Goal: Task Accomplishment & Management: Use online tool/utility

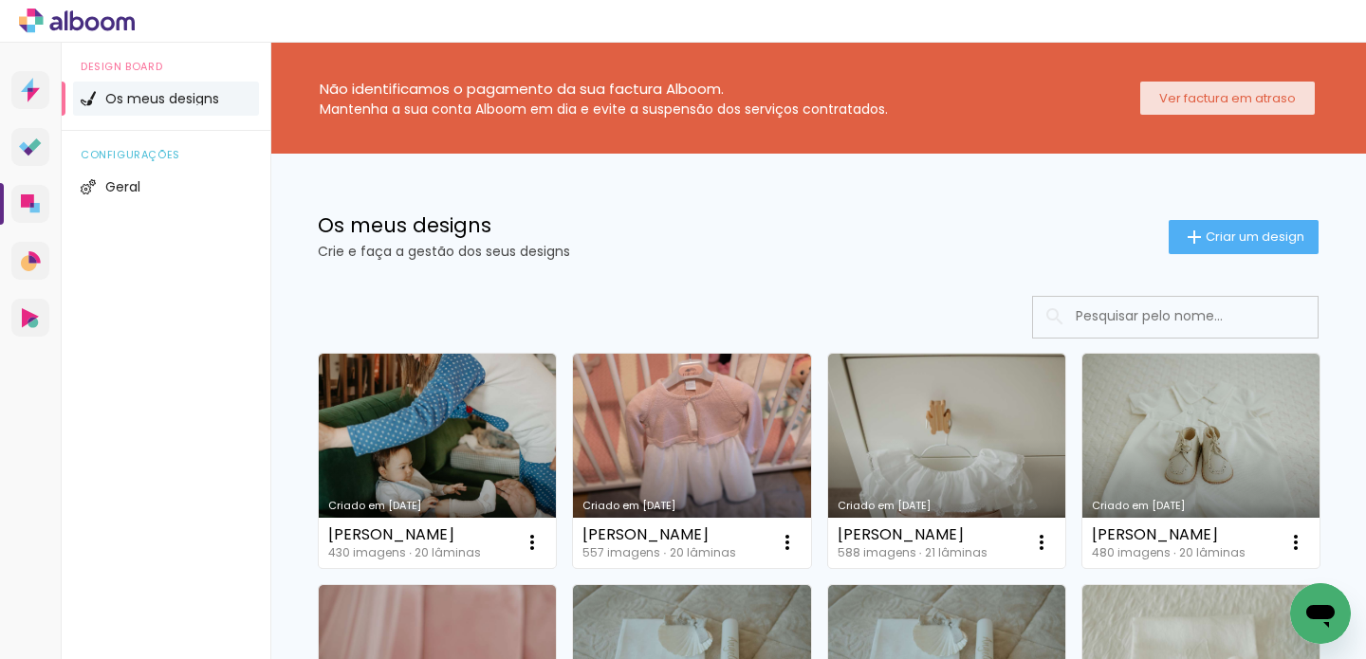
click at [1215, 108] on paper-button "Ver factura em atraso" at bounding box center [1227, 98] width 175 height 33
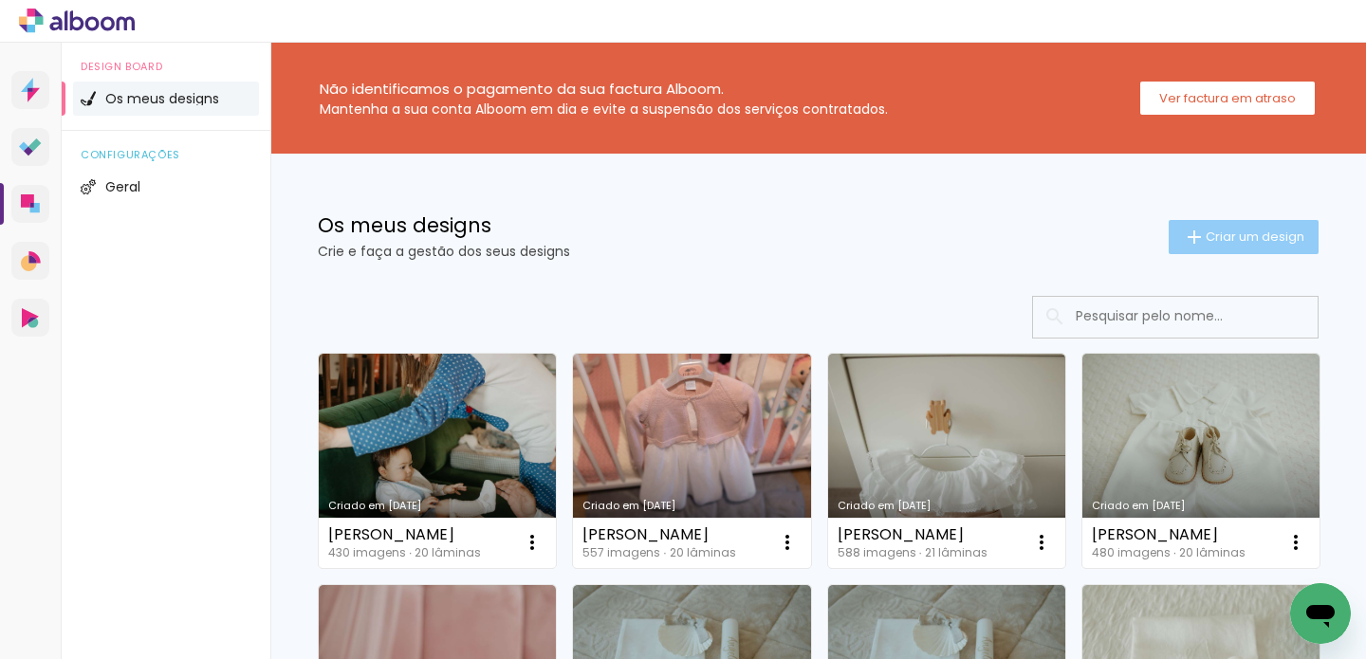
click at [1206, 239] on span "Criar um design" at bounding box center [1255, 237] width 99 height 12
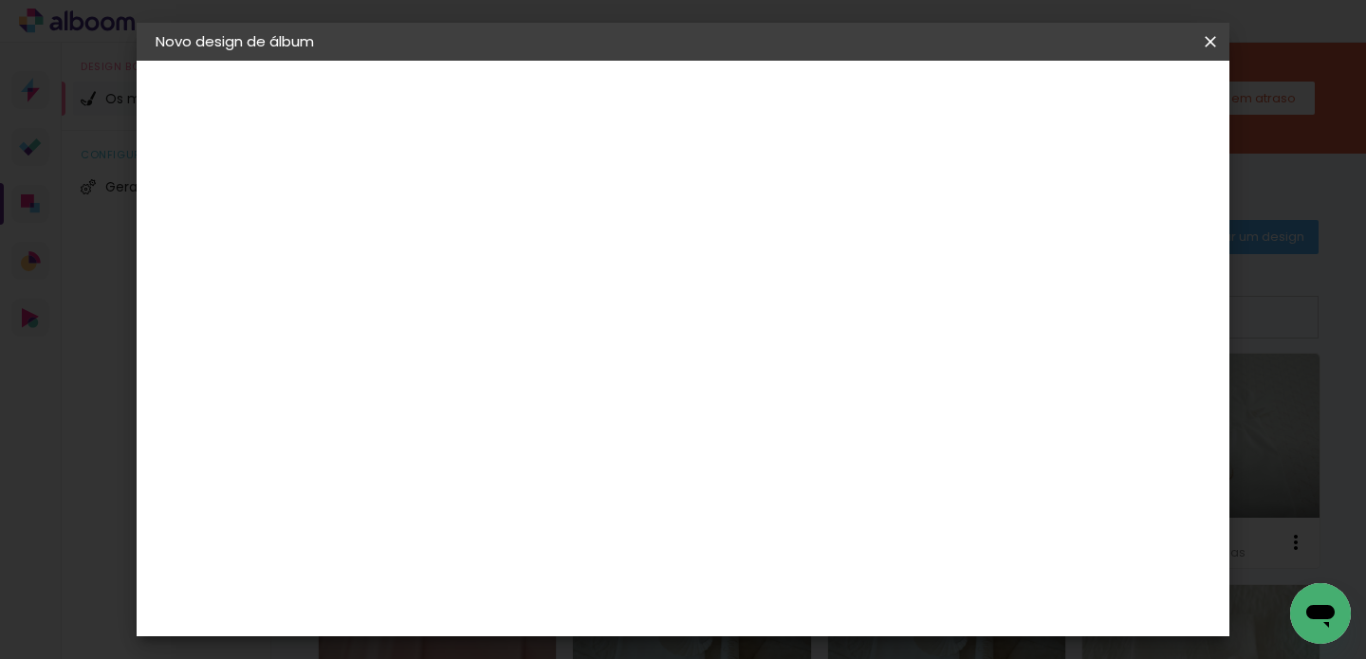
click at [466, 266] on input at bounding box center [466, 254] width 0 height 29
type input "[PERSON_NAME]"
type paper-input "[PERSON_NAME]"
click at [0, 0] on slot "Avançar" at bounding box center [0, 0] width 0 height 0
click at [744, 282] on paper-item "Tamanho Livre" at bounding box center [672, 292] width 143 height 49
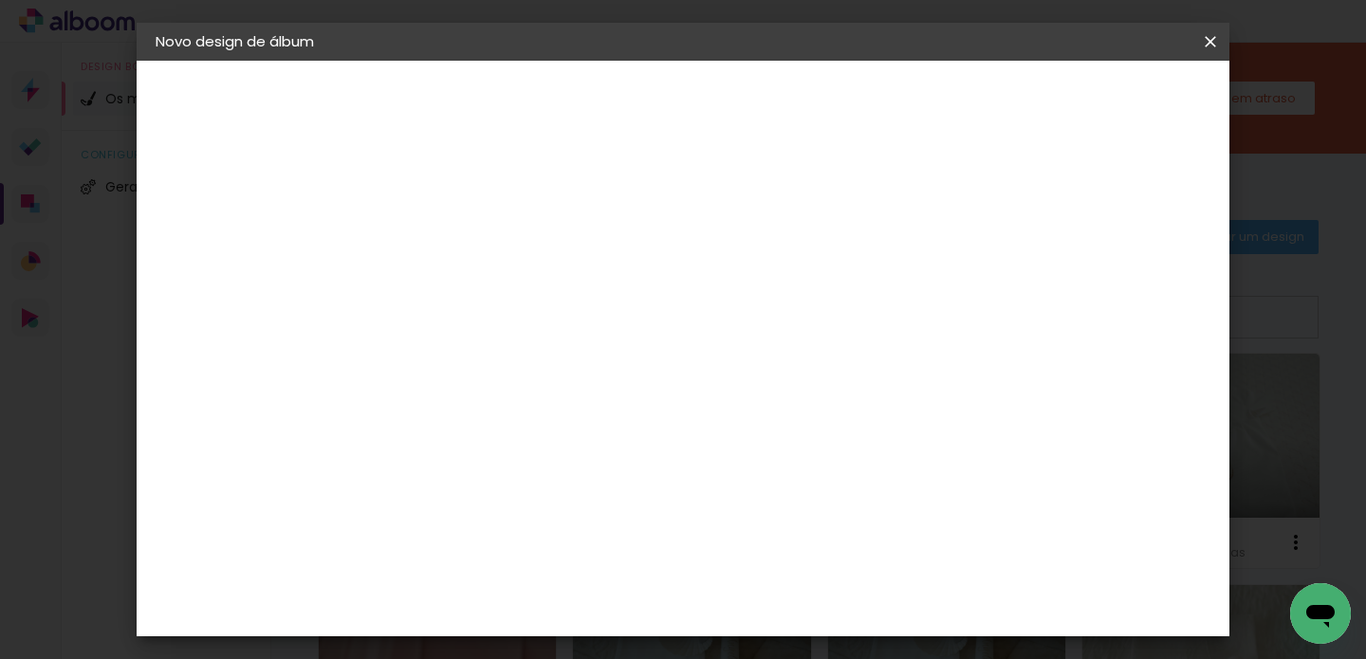
click at [744, 263] on div at bounding box center [672, 255] width 143 height 25
click at [744, 288] on paper-item "Tamanho Livre" at bounding box center [672, 292] width 143 height 49
click at [0, 0] on slot "Avançar" at bounding box center [0, 0] width 0 height 0
drag, startPoint x: 786, startPoint y: 536, endPoint x: 774, endPoint y: 534, distance: 11.5
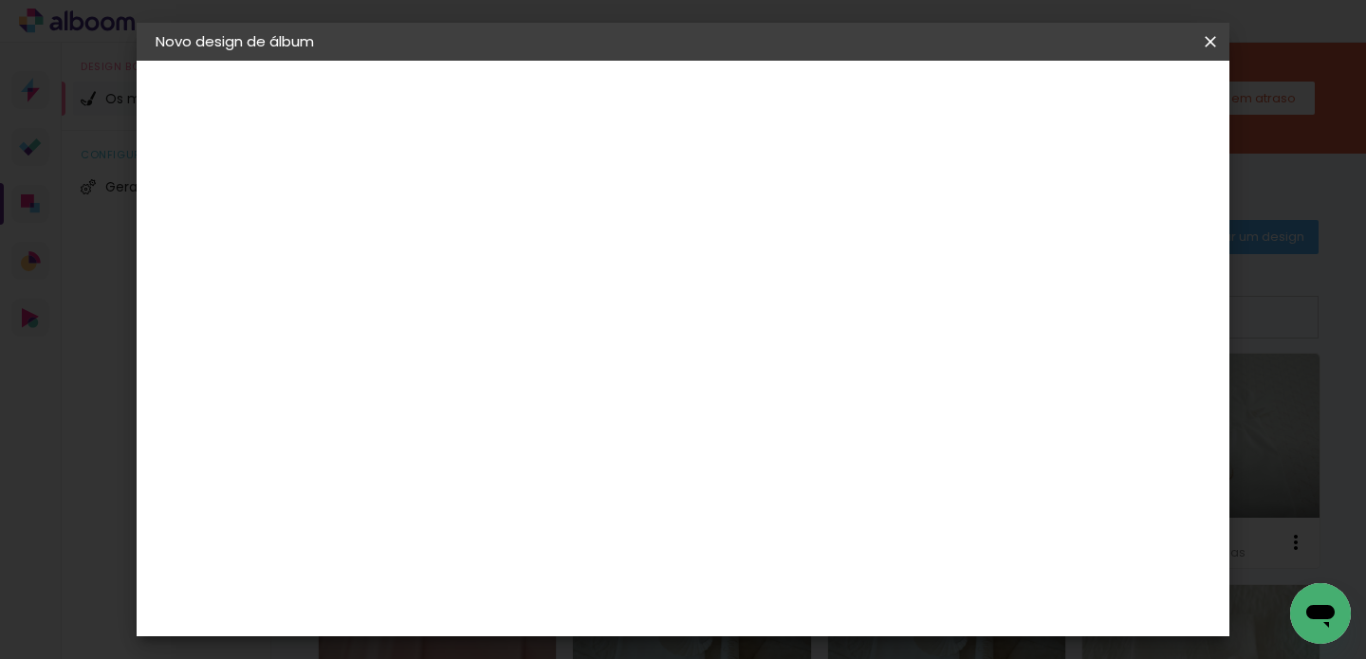
click at [774, 534] on div "60" at bounding box center [800, 542] width 72 height 28
drag, startPoint x: 805, startPoint y: 543, endPoint x: 781, endPoint y: 535, distance: 24.9
click at [781, 538] on input "60" at bounding box center [788, 542] width 49 height 28
click at [807, 605] on input "50" at bounding box center [788, 603] width 49 height 28
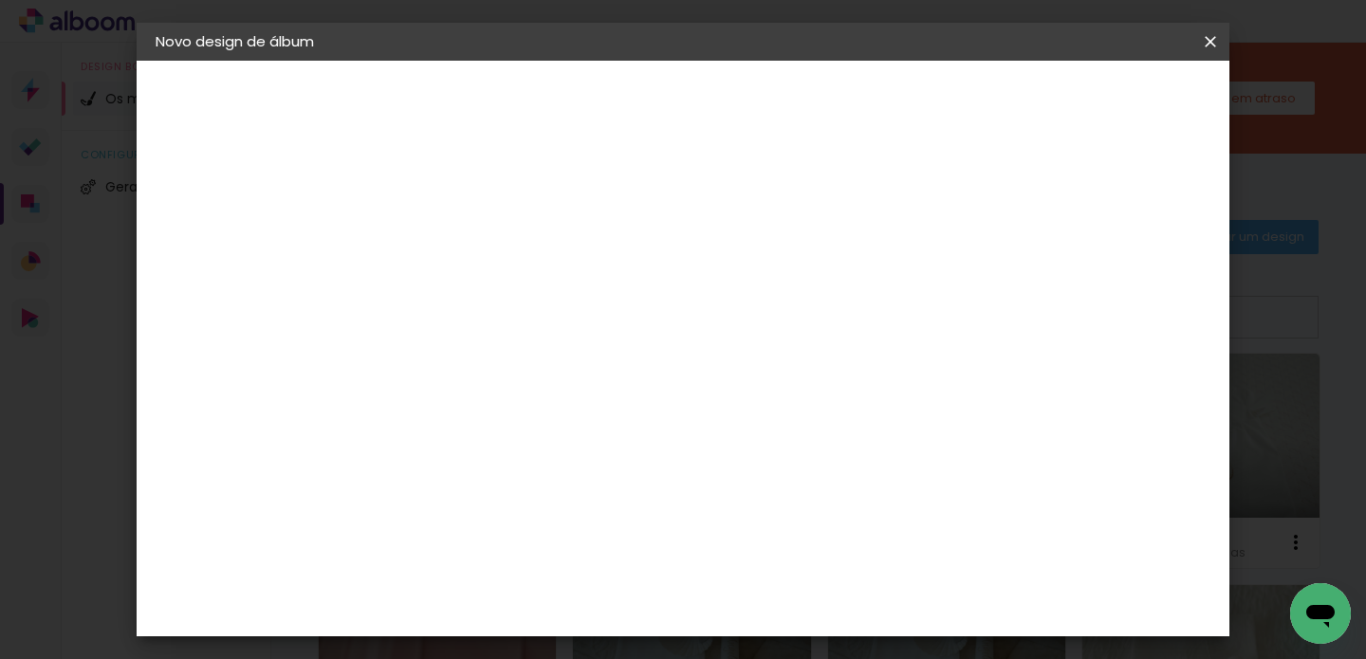
scroll to position [622, 0]
type input "59"
type paper-input "59"
click at [1092, 97] on span "Iniciar design" at bounding box center [1049, 100] width 86 height 13
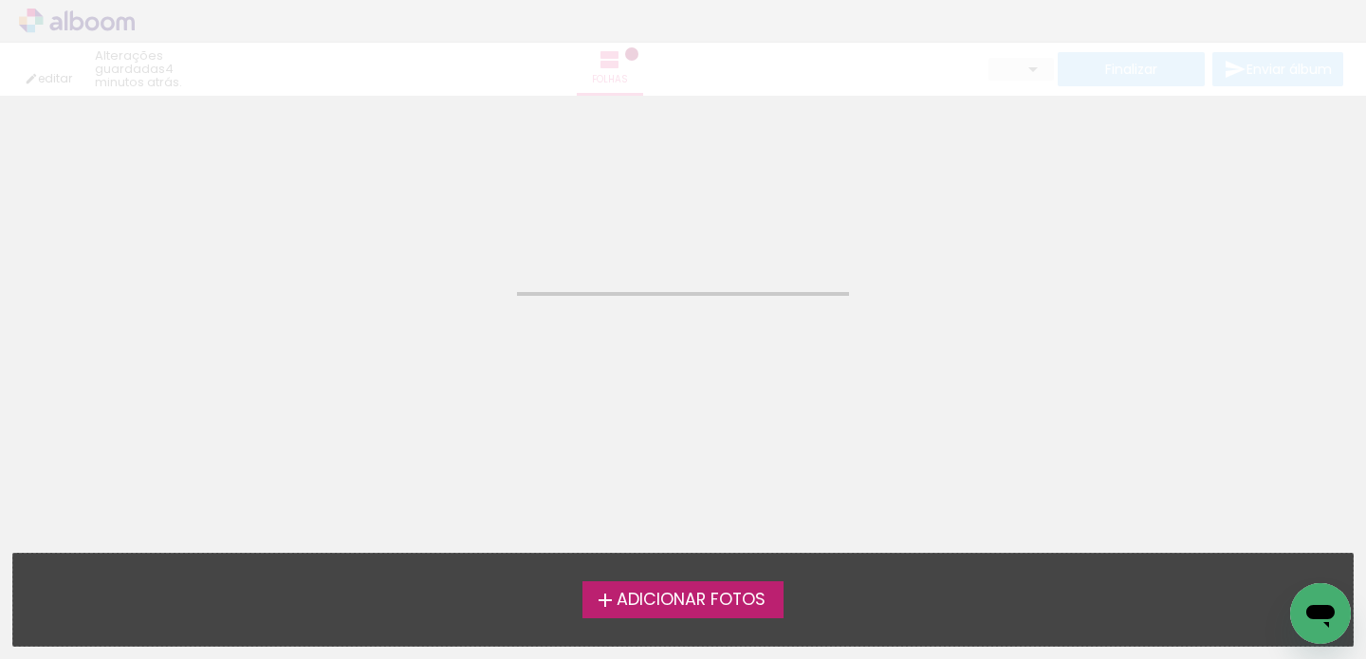
click at [662, 612] on label "Adicionar Fotos" at bounding box center [684, 600] width 202 height 36
click at [0, 0] on input "file" at bounding box center [0, 0] width 0 height 0
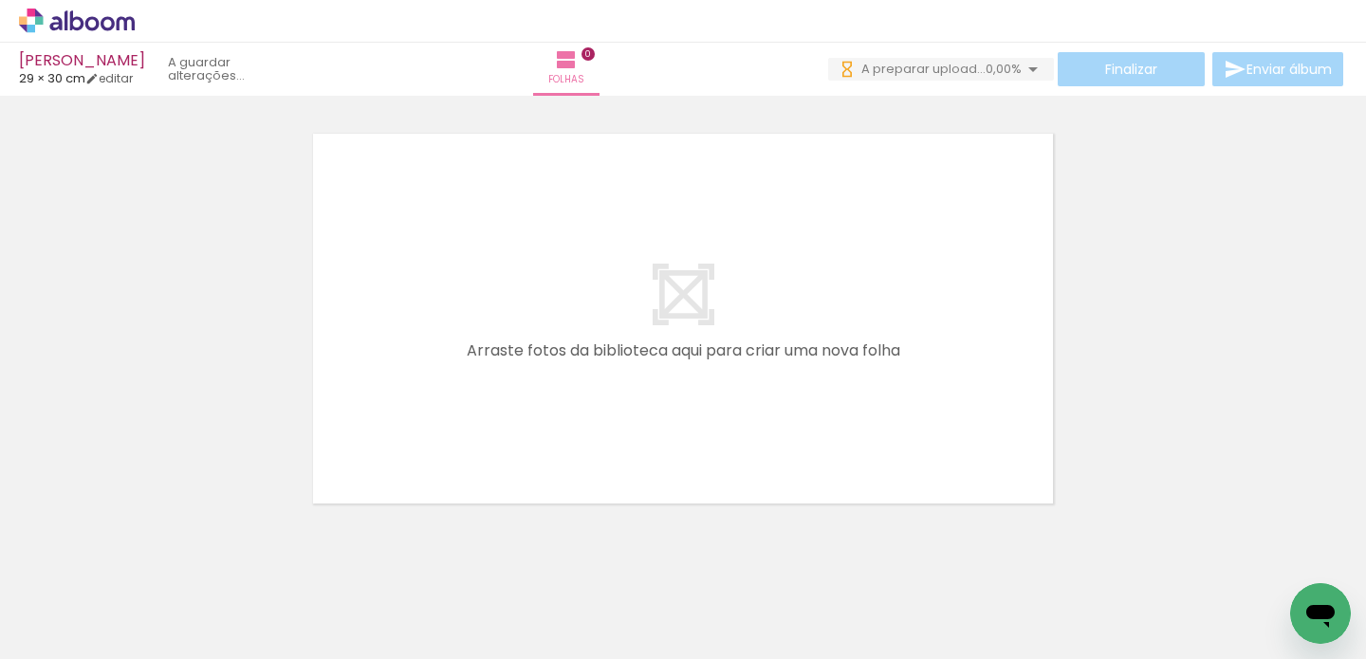
click at [60, 633] on span "Adicionar Fotos" at bounding box center [67, 633] width 57 height 21
click at [0, 0] on input "file" at bounding box center [0, 0] width 0 height 0
click at [55, 639] on span "Adicionar Fotos" at bounding box center [67, 649] width 57 height 21
click at [0, 0] on input "file" at bounding box center [0, 0] width 0 height 0
click at [80, 637] on span "Adicionar Fotos" at bounding box center [67, 633] width 57 height 21
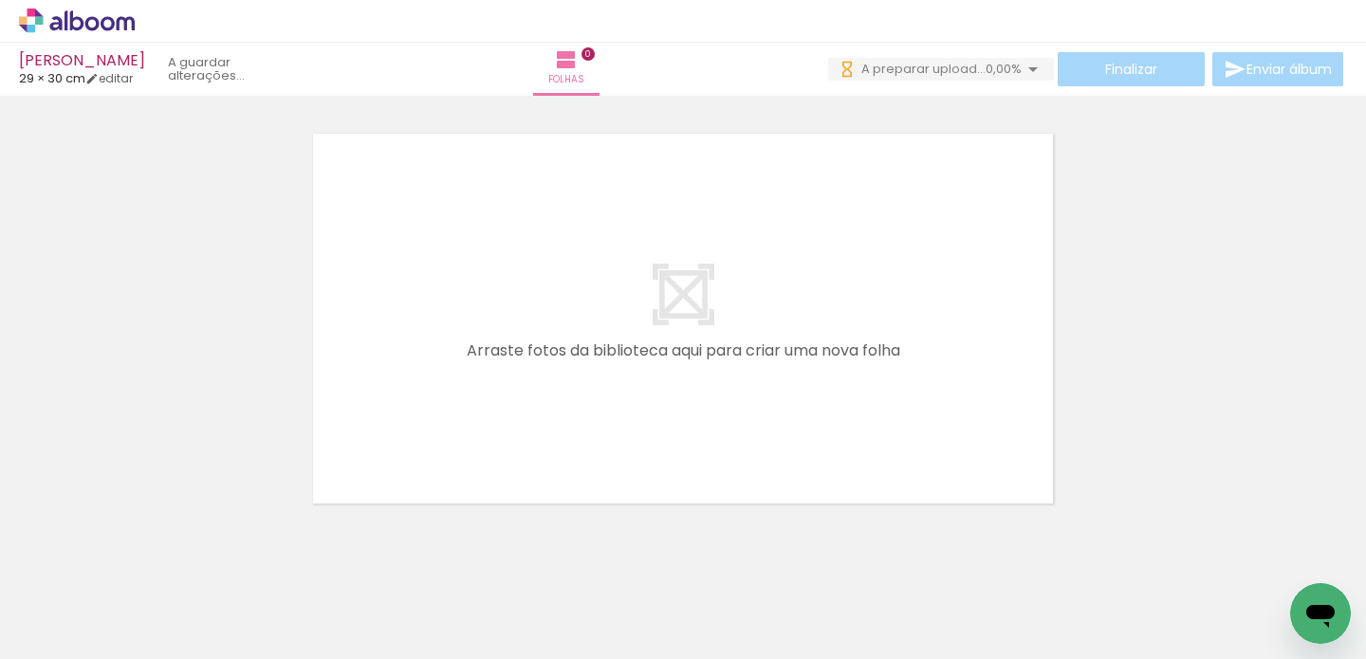
click at [0, 0] on input "file" at bounding box center [0, 0] width 0 height 0
click at [72, 646] on span "Adicionar Fotos" at bounding box center [67, 649] width 57 height 21
click at [0, 0] on input "file" at bounding box center [0, 0] width 0 height 0
click at [63, 639] on span "Adicionar Fotos" at bounding box center [67, 649] width 57 height 21
click at [0, 0] on input "file" at bounding box center [0, 0] width 0 height 0
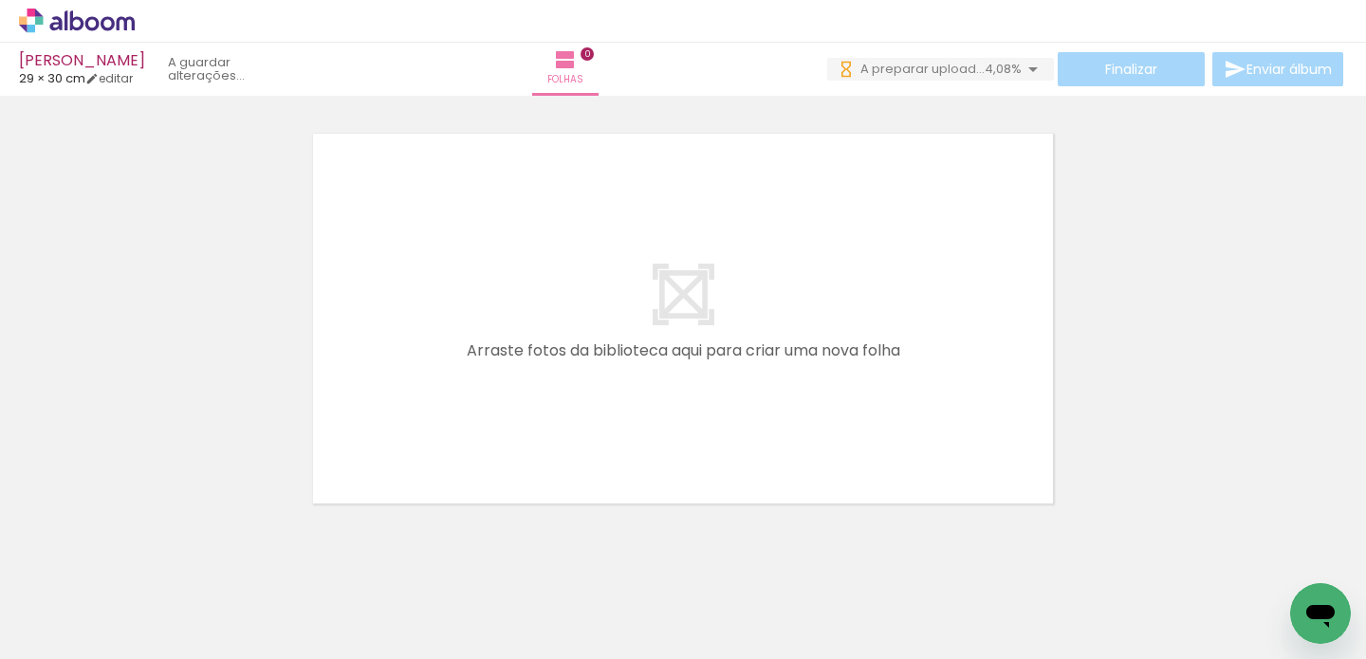
click at [78, 639] on span "Adicionar Fotos" at bounding box center [67, 649] width 57 height 21
click at [0, 0] on input "file" at bounding box center [0, 0] width 0 height 0
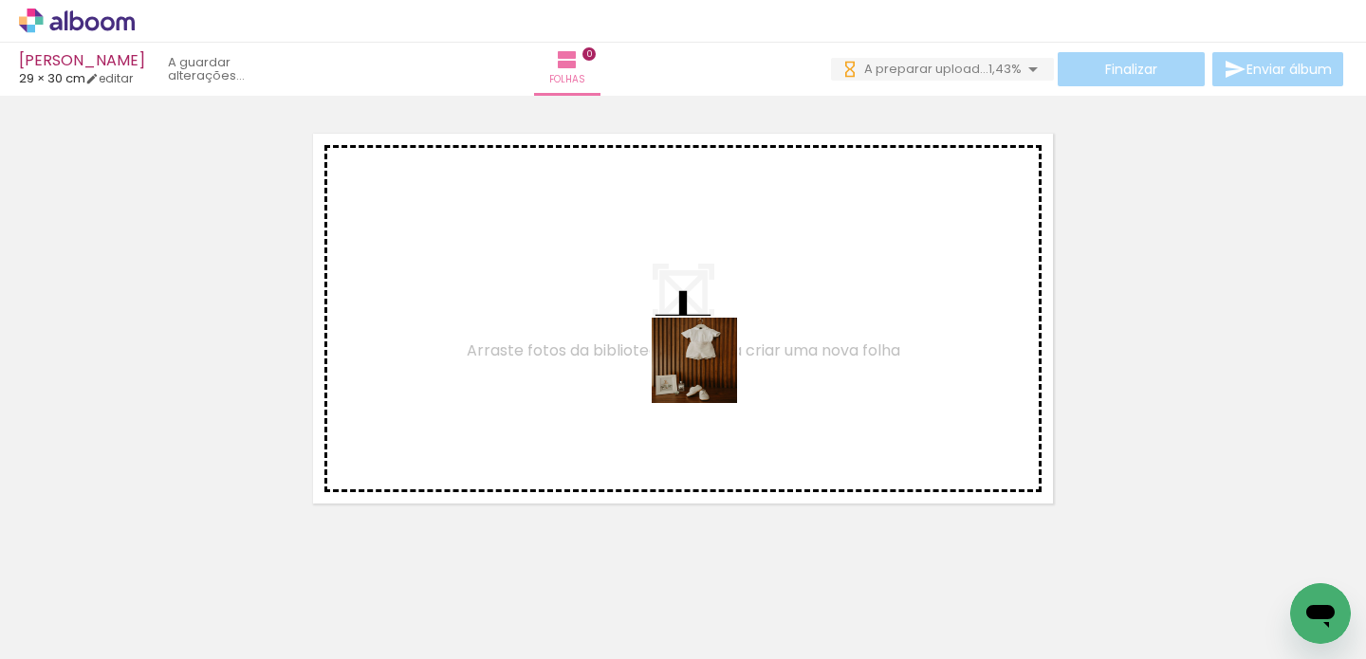
drag, startPoint x: 706, startPoint y: 407, endPoint x: 709, endPoint y: 375, distance: 32.4
click at [709, 375] on quentale-workspace at bounding box center [683, 329] width 1366 height 659
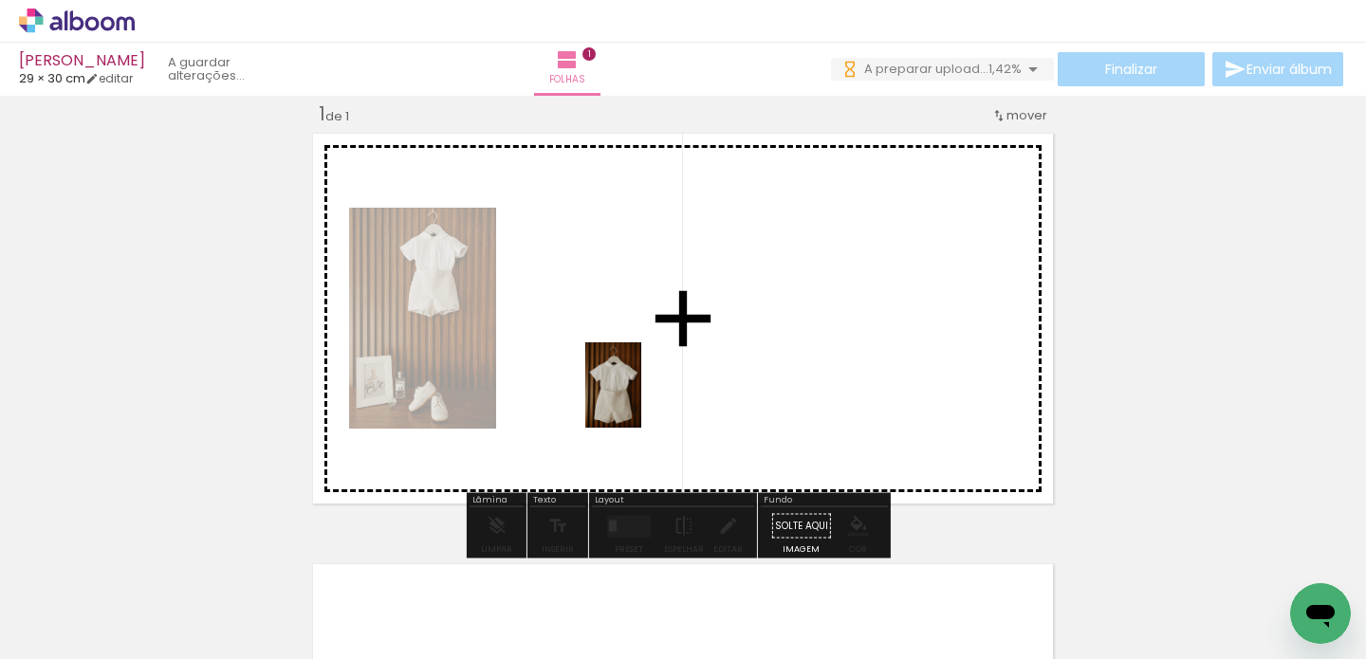
drag, startPoint x: 355, startPoint y: 606, endPoint x: 642, endPoint y: 399, distance: 354.2
click at [642, 399] on quentale-workspace at bounding box center [683, 329] width 1366 height 659
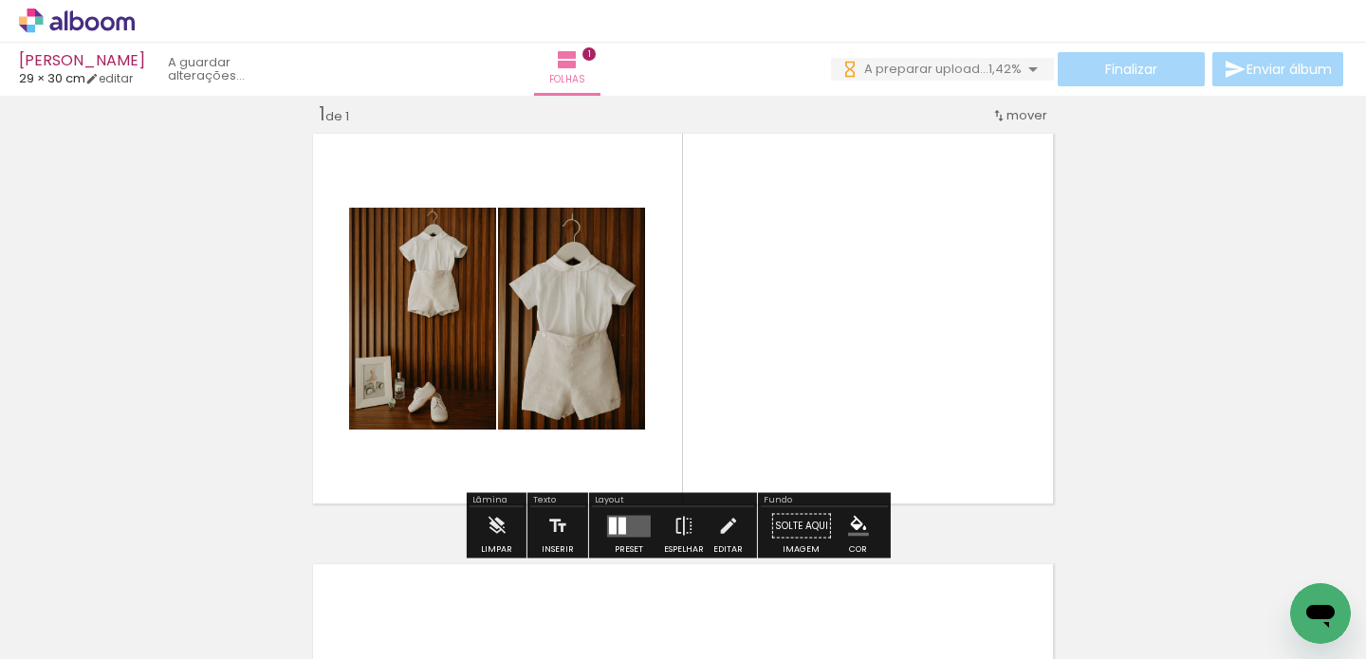
drag, startPoint x: 782, startPoint y: 616, endPoint x: 790, endPoint y: 417, distance: 198.5
click at [790, 417] on quentale-workspace at bounding box center [683, 329] width 1366 height 659
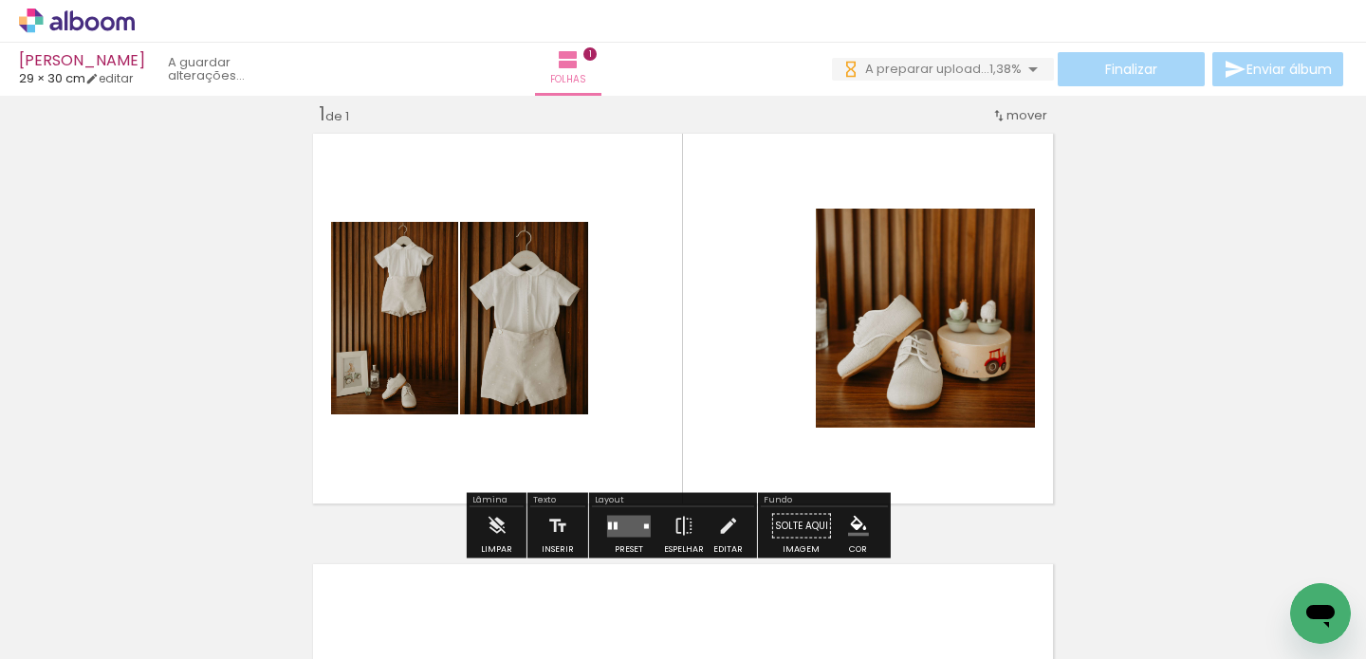
click at [621, 526] on quentale-layouter at bounding box center [629, 526] width 44 height 22
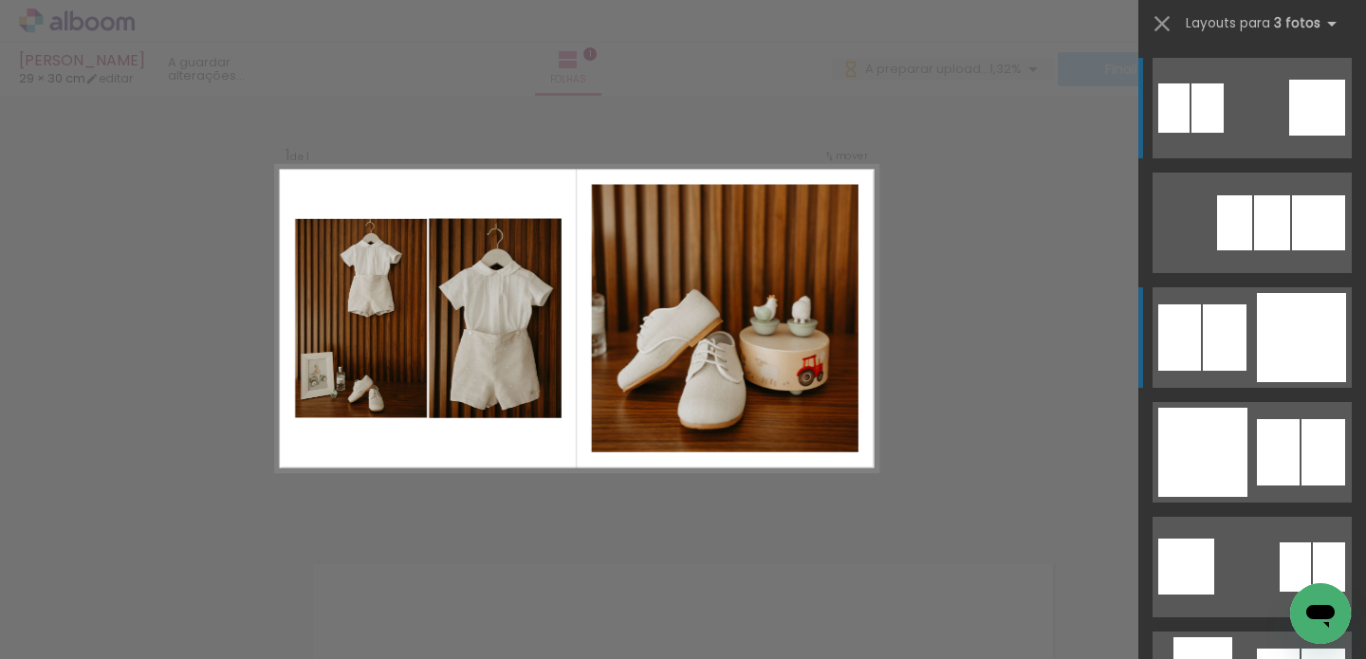
click at [1310, 316] on div at bounding box center [1301, 337] width 89 height 89
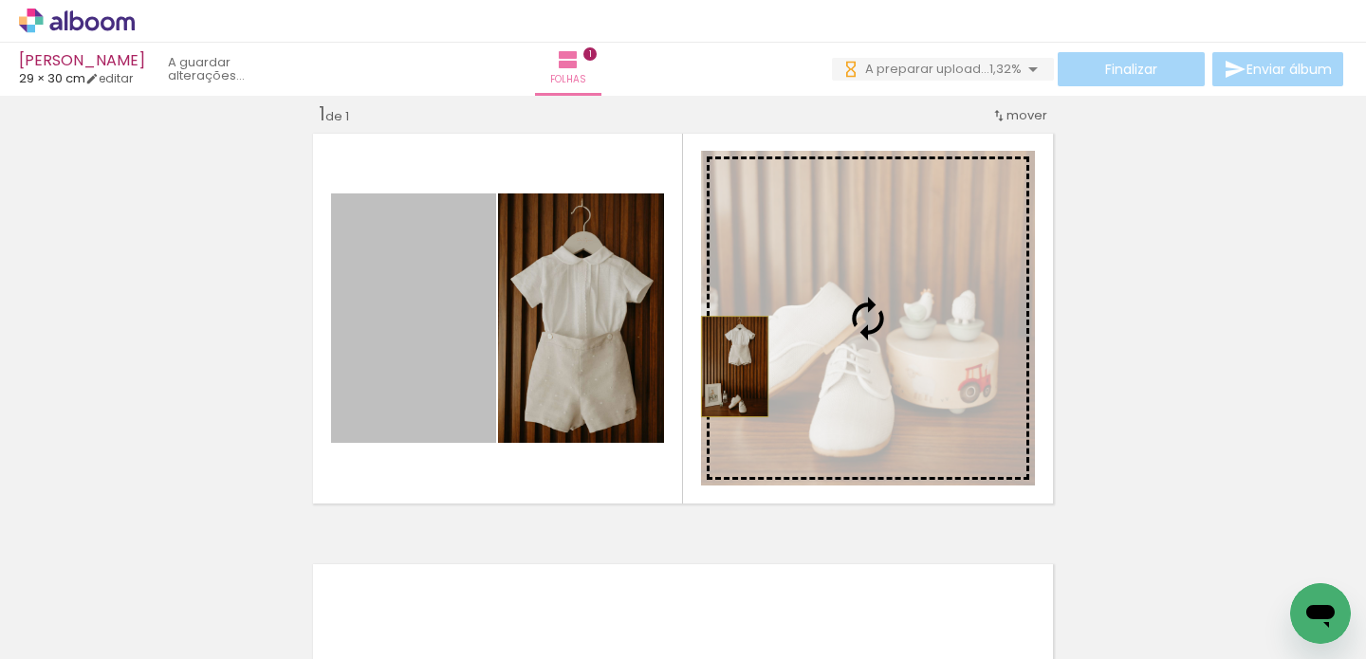
click at [0, 0] on slot at bounding box center [0, 0] width 0 height 0
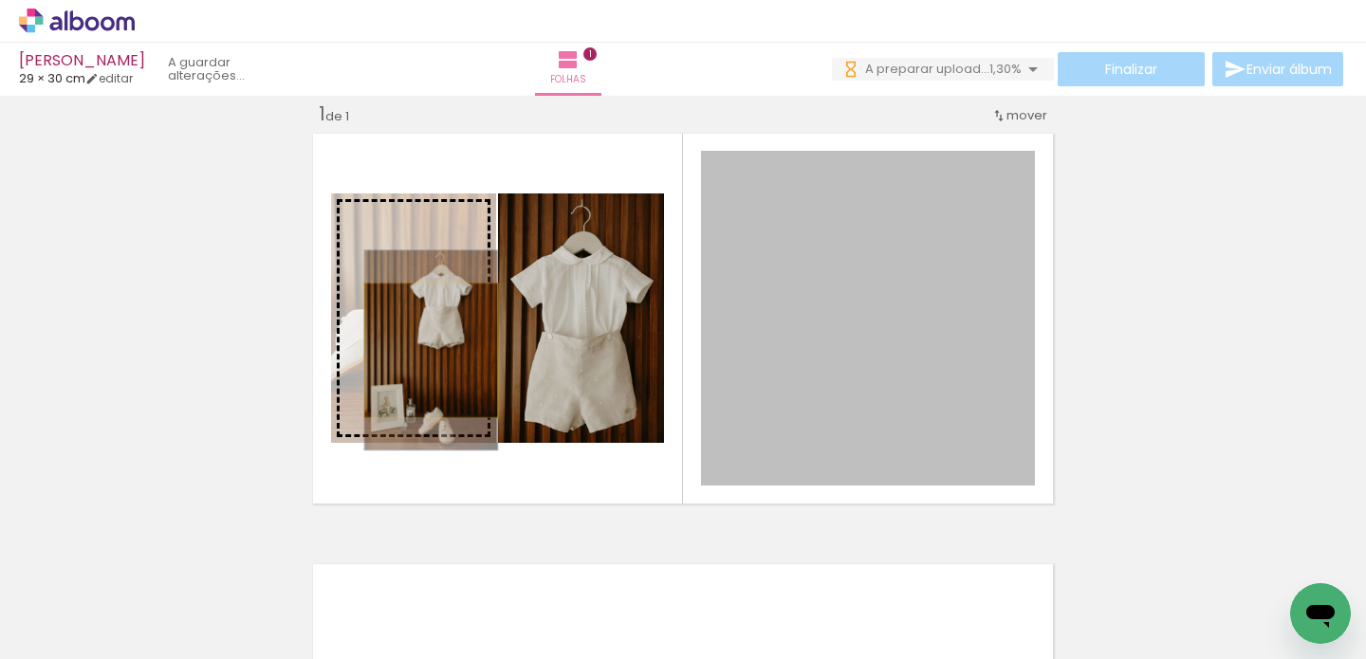
drag, startPoint x: 801, startPoint y: 350, endPoint x: 424, endPoint y: 350, distance: 376.7
click at [0, 0] on slot at bounding box center [0, 0] width 0 height 0
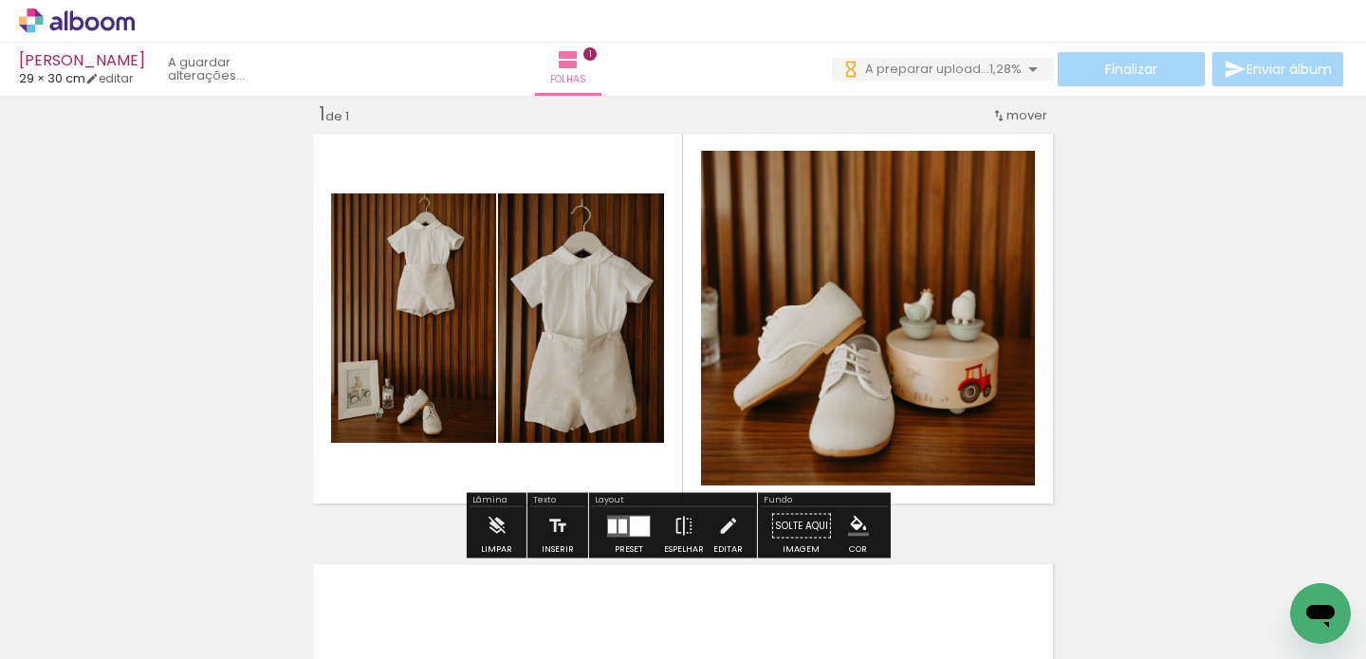
click at [402, 338] on quentale-photo at bounding box center [413, 319] width 165 height 250
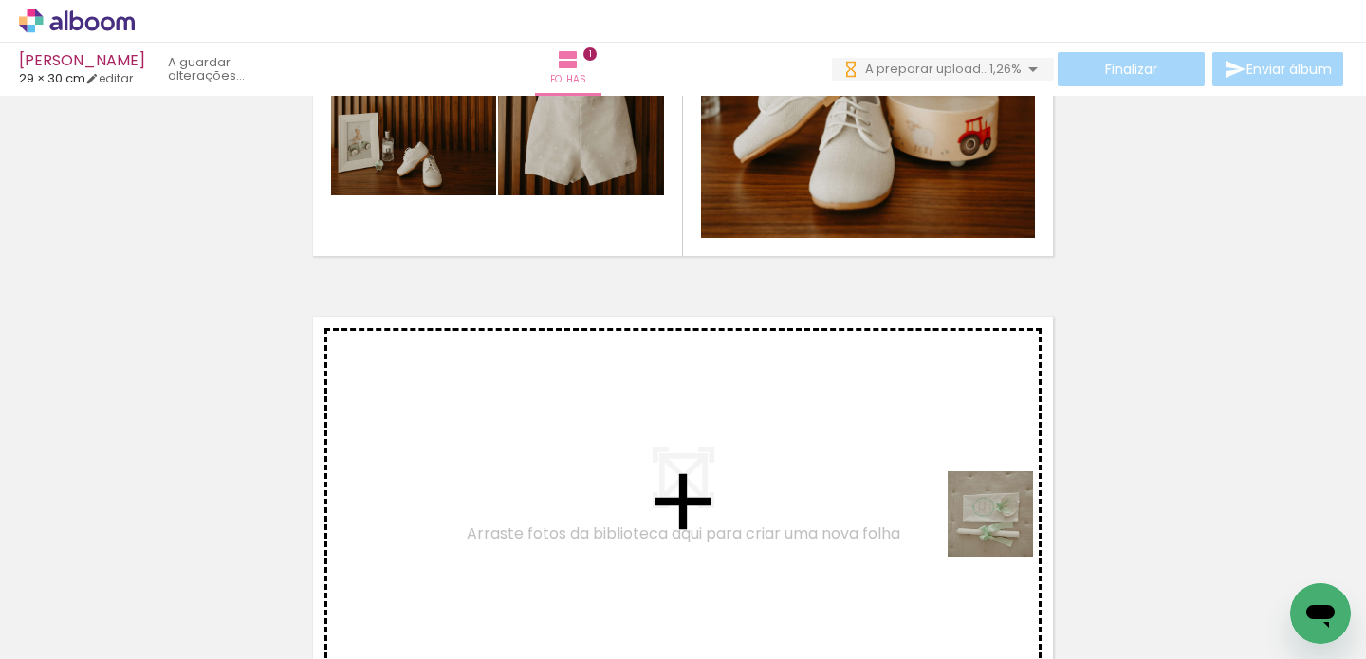
drag, startPoint x: 1200, startPoint y: 607, endPoint x: 894, endPoint y: 472, distance: 334.8
click at [894, 472] on quentale-workspace at bounding box center [683, 329] width 1366 height 659
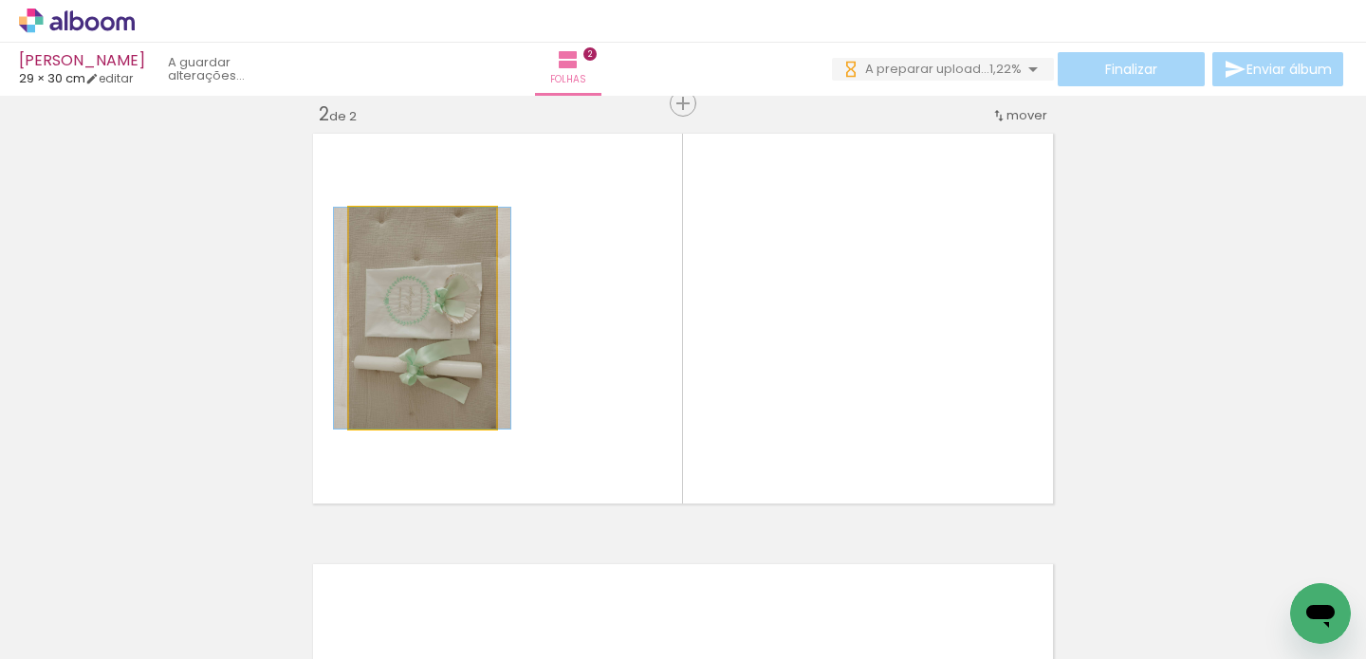
drag, startPoint x: 388, startPoint y: 228, endPoint x: 345, endPoint y: 237, distance: 43.7
type paper-slider "100"
click at [349, 230] on quentale-photo at bounding box center [422, 318] width 147 height 221
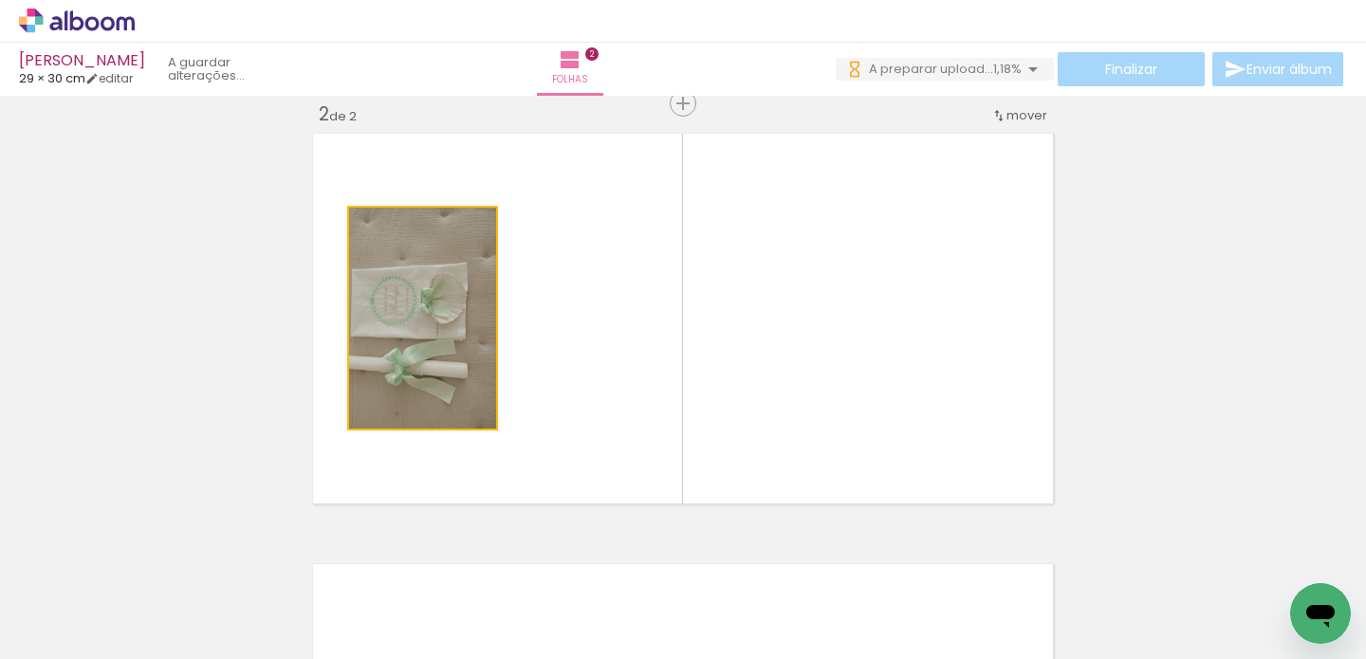
drag, startPoint x: 432, startPoint y: 294, endPoint x: 155, endPoint y: 255, distance: 279.8
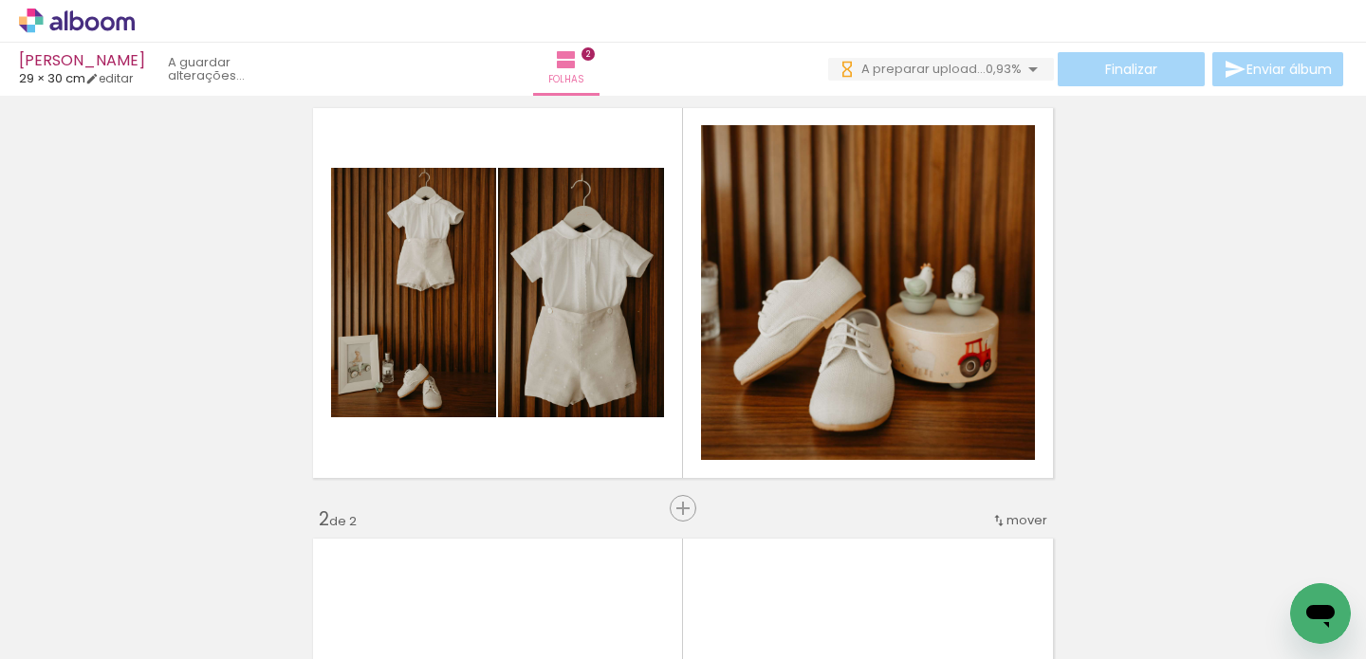
click at [66, 638] on span "Adicionar Fotos" at bounding box center [67, 633] width 57 height 21
click at [0, 0] on input "file" at bounding box center [0, 0] width 0 height 0
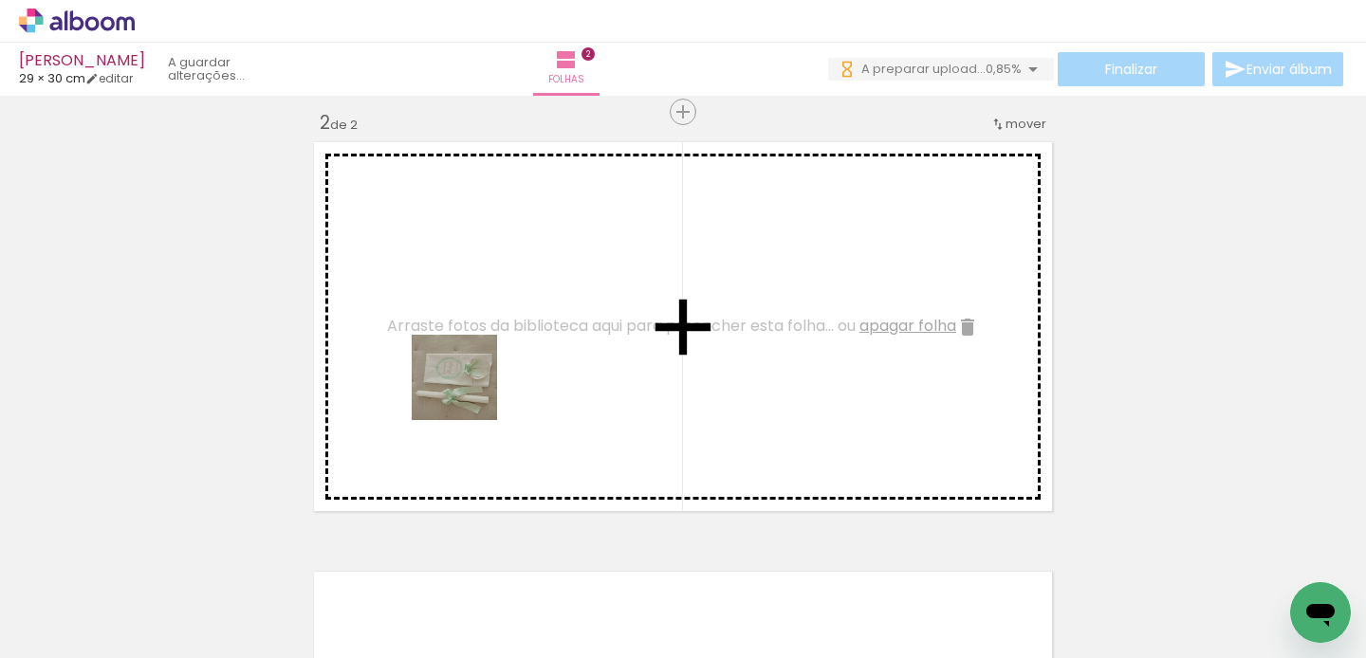
drag, startPoint x: 517, startPoint y: 602, endPoint x: 384, endPoint y: 587, distance: 133.7
click at [469, 393] on quentale-workspace at bounding box center [683, 329] width 1366 height 658
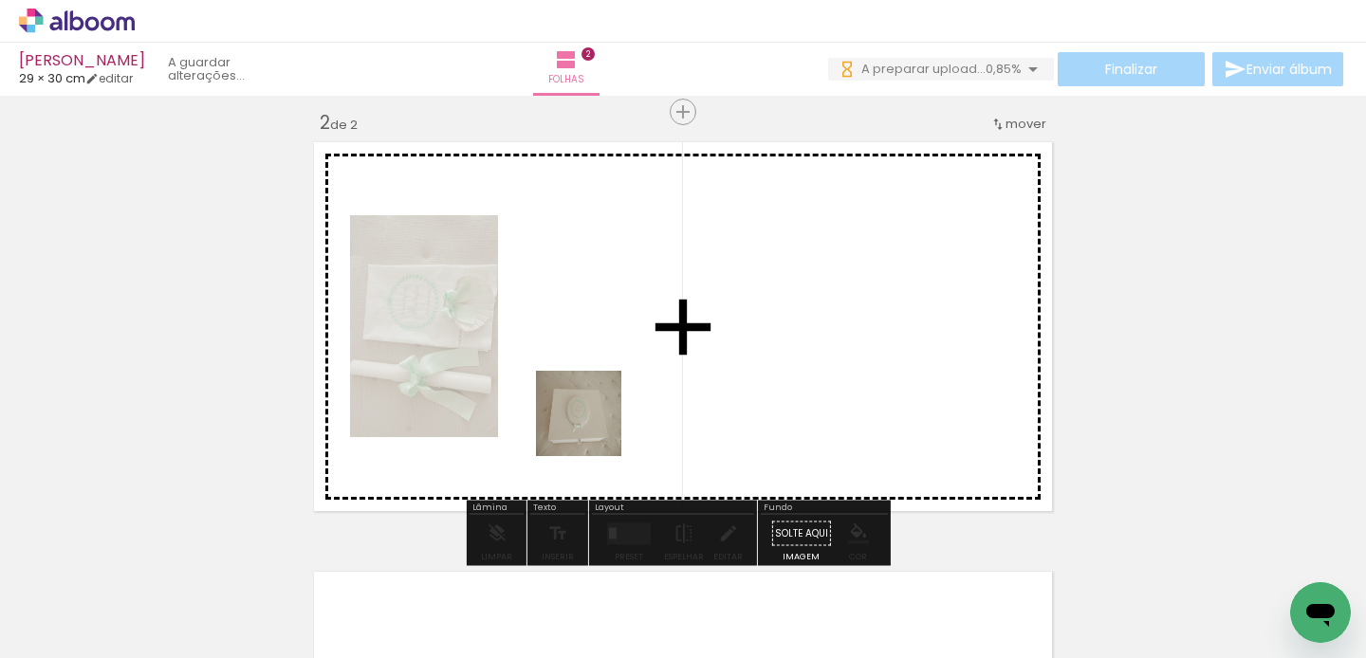
drag, startPoint x: 384, startPoint y: 587, endPoint x: 596, endPoint y: 427, distance: 265.5
click at [596, 427] on quentale-workspace at bounding box center [683, 329] width 1366 height 658
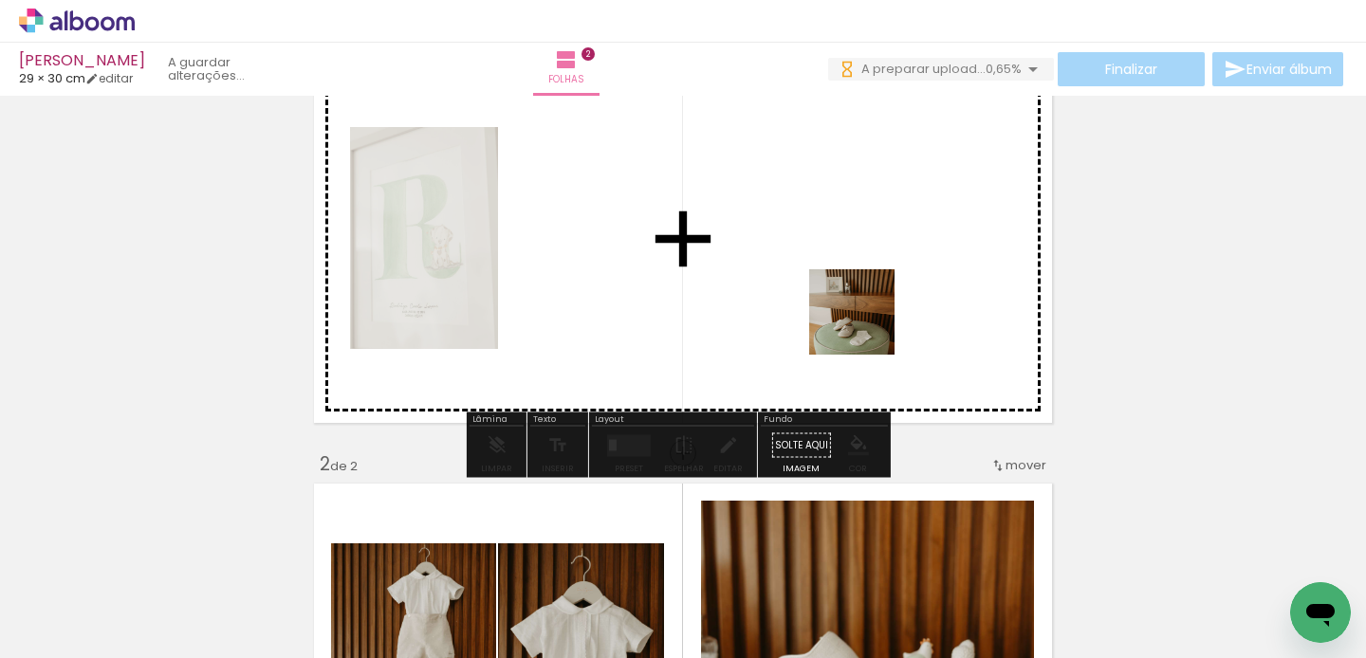
drag, startPoint x: 1105, startPoint y: 472, endPoint x: 871, endPoint y: 327, distance: 275.2
click at [864, 325] on quentale-workspace at bounding box center [683, 329] width 1366 height 658
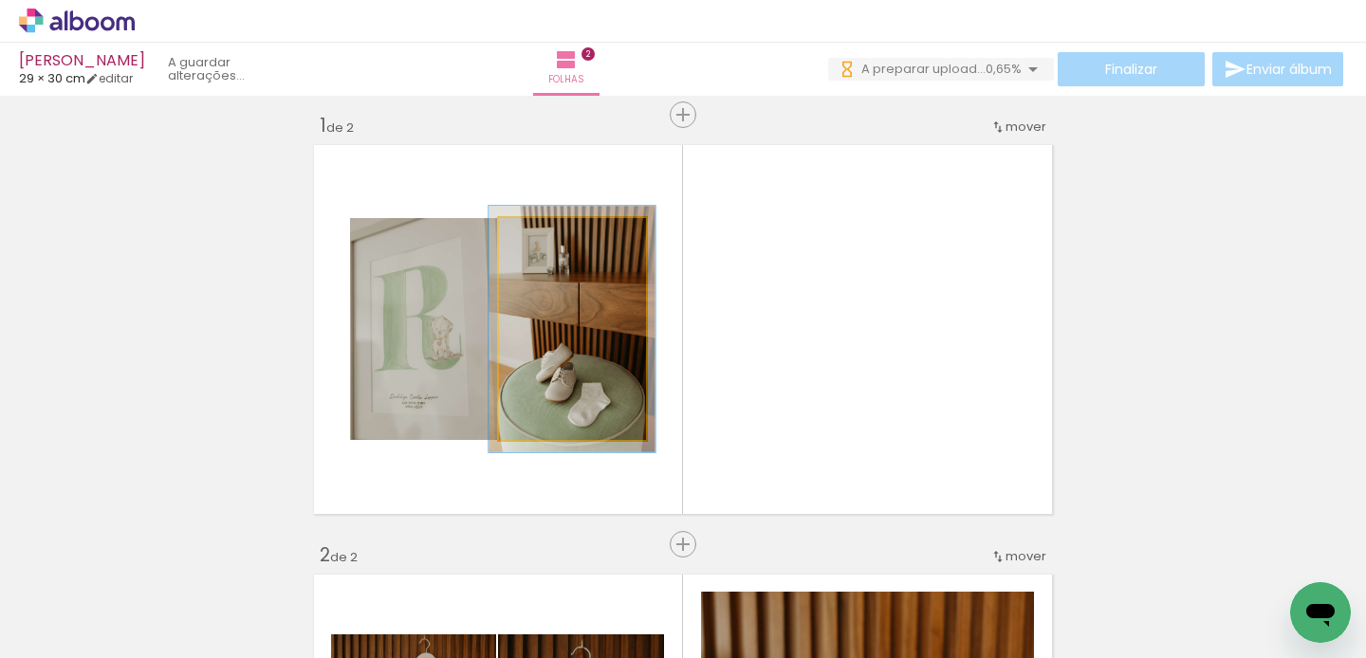
type paper-slider "111"
click at [539, 233] on div at bounding box center [551, 238] width 30 height 30
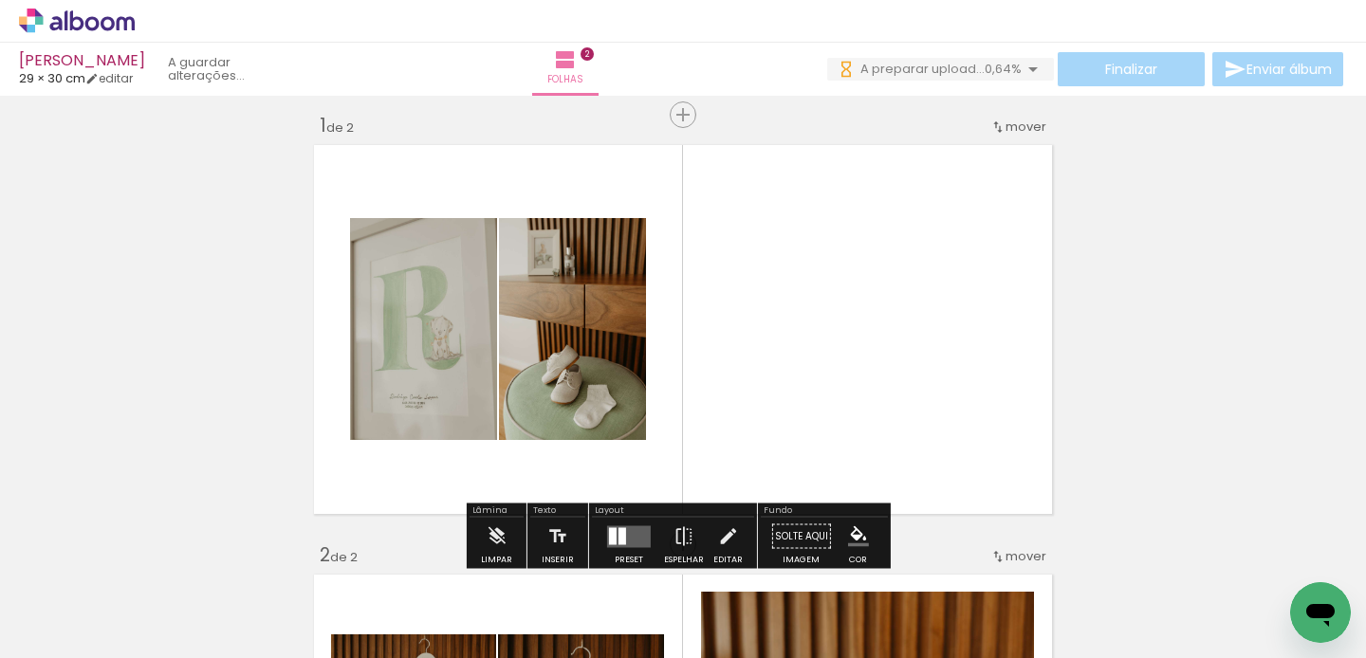
drag, startPoint x: 576, startPoint y: 330, endPoint x: 1033, endPoint y: 397, distance: 462.1
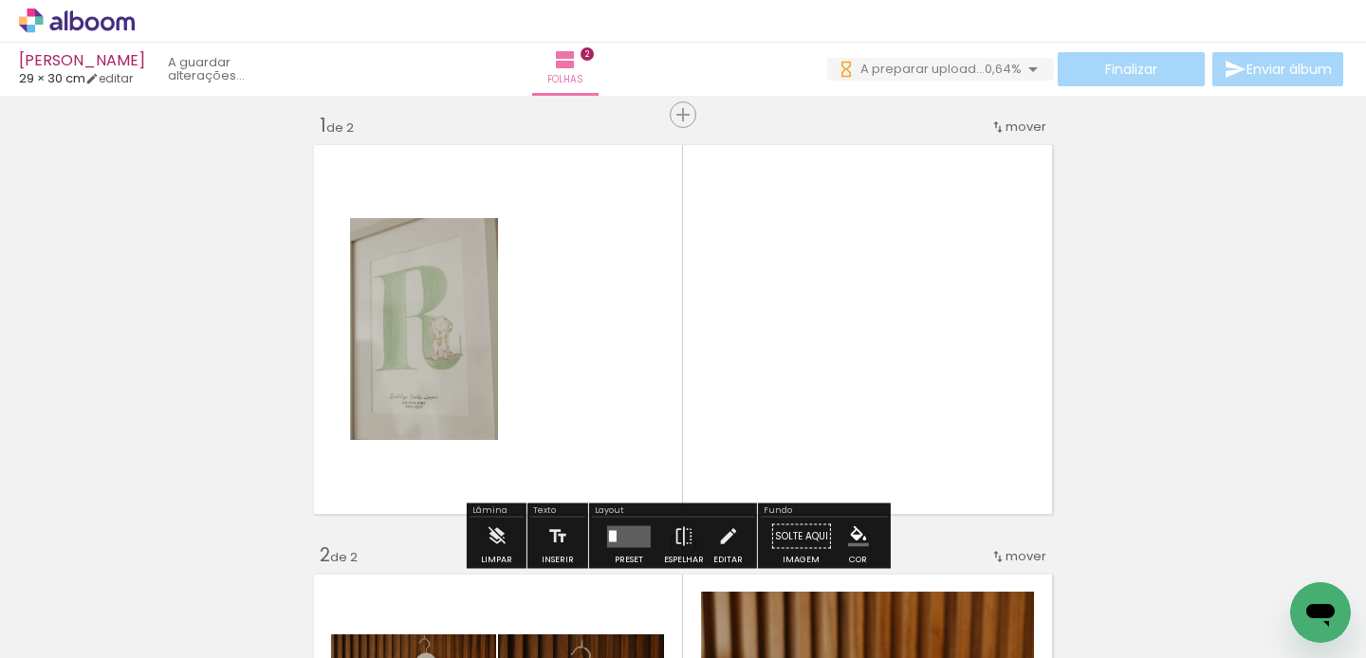
drag, startPoint x: 1317, startPoint y: 560, endPoint x: 991, endPoint y: 433, distance: 350.3
click at [991, 433] on quentale-workspace at bounding box center [683, 329] width 1366 height 658
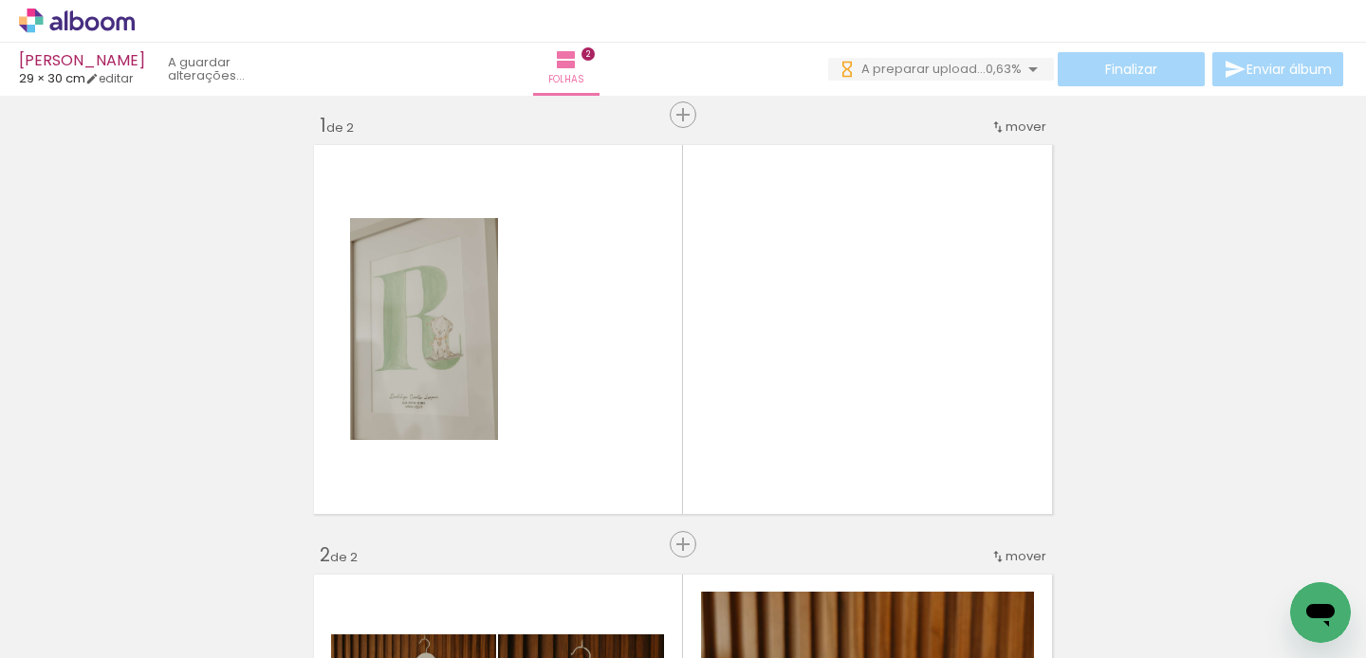
click at [585, 367] on quentale-workspace at bounding box center [683, 329] width 1366 height 658
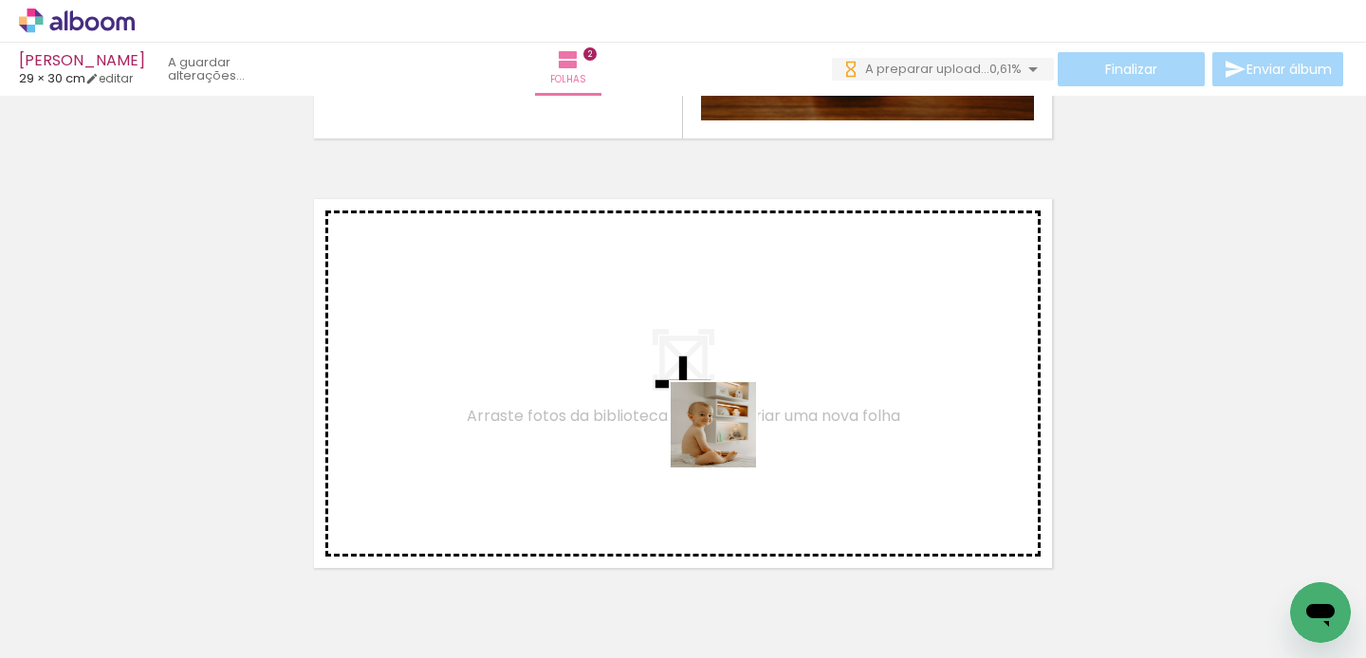
drag, startPoint x: 772, startPoint y: 612, endPoint x: 728, endPoint y: 439, distance: 178.3
click at [728, 439] on quentale-workspace at bounding box center [683, 329] width 1366 height 658
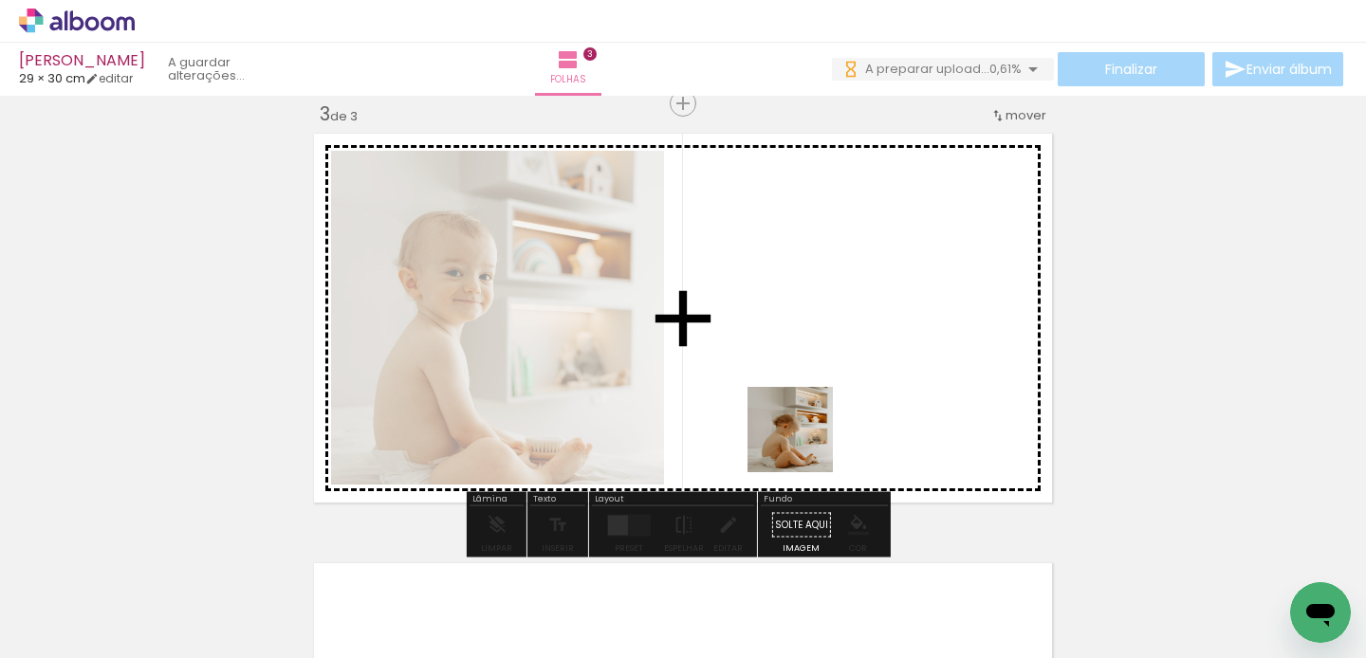
click at [805, 444] on quentale-workspace at bounding box center [683, 329] width 1366 height 658
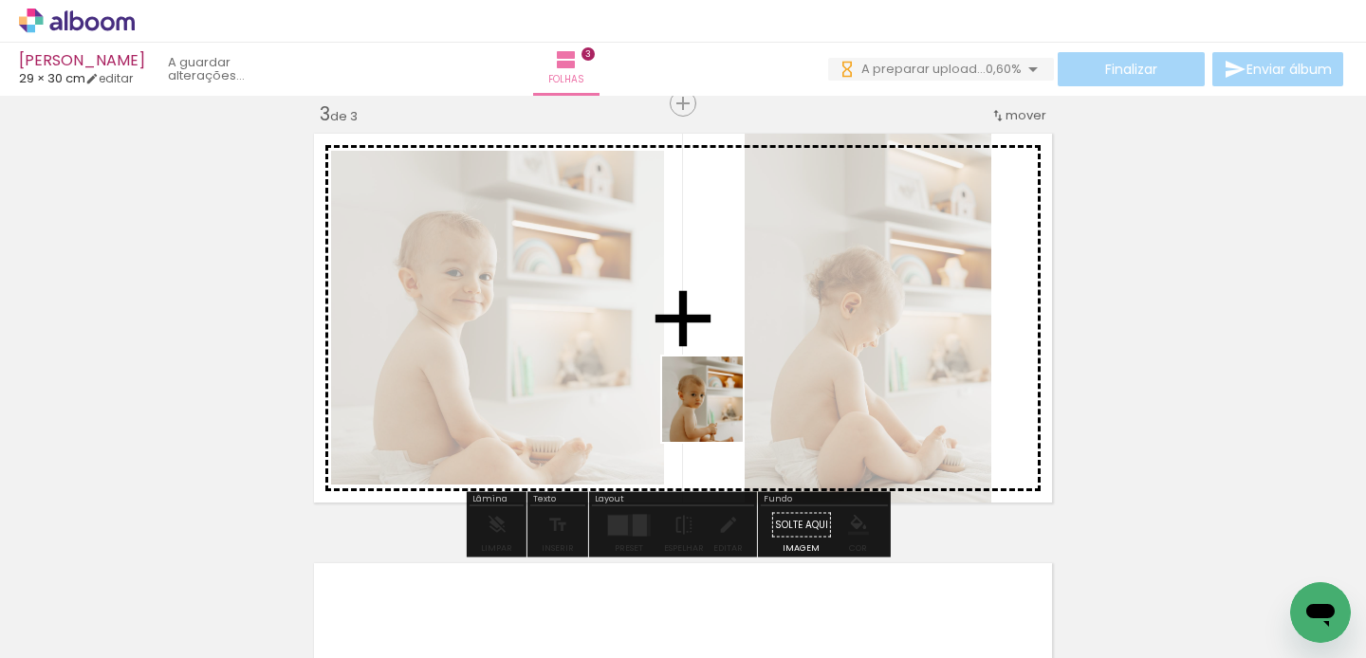
drag, startPoint x: 285, startPoint y: 570, endPoint x: 719, endPoint y: 414, distance: 461.9
click at [719, 414] on quentale-workspace at bounding box center [683, 329] width 1366 height 658
